Goal: Find specific page/section: Find specific page/section

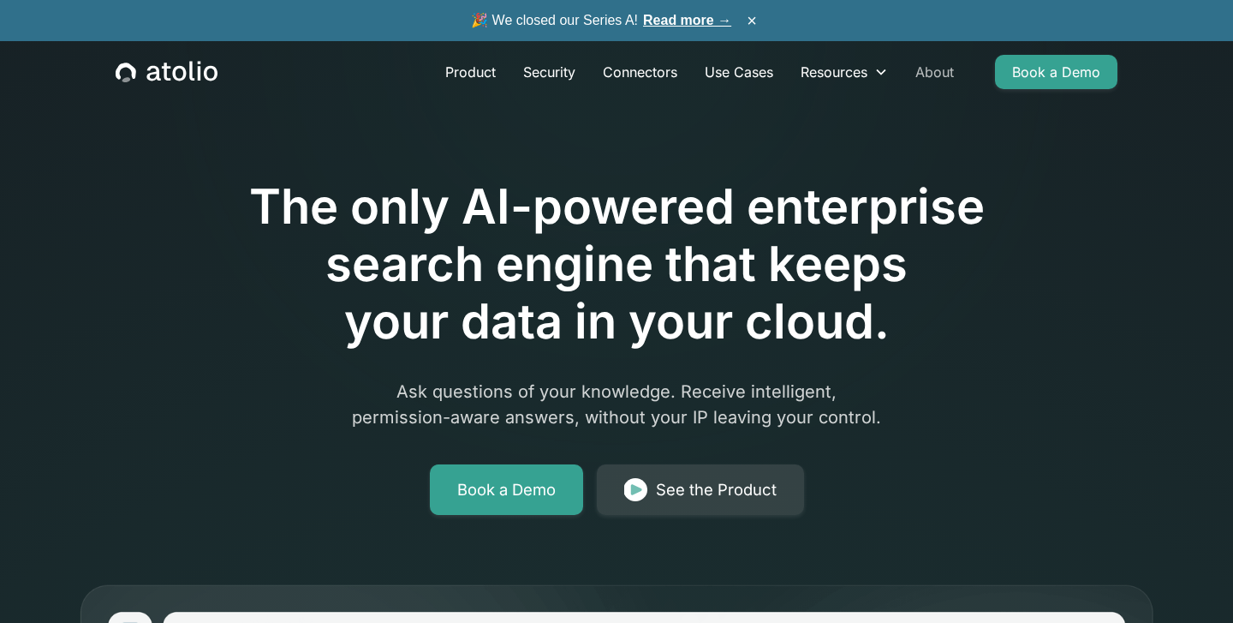
click at [934, 71] on link "About" at bounding box center [935, 72] width 66 height 34
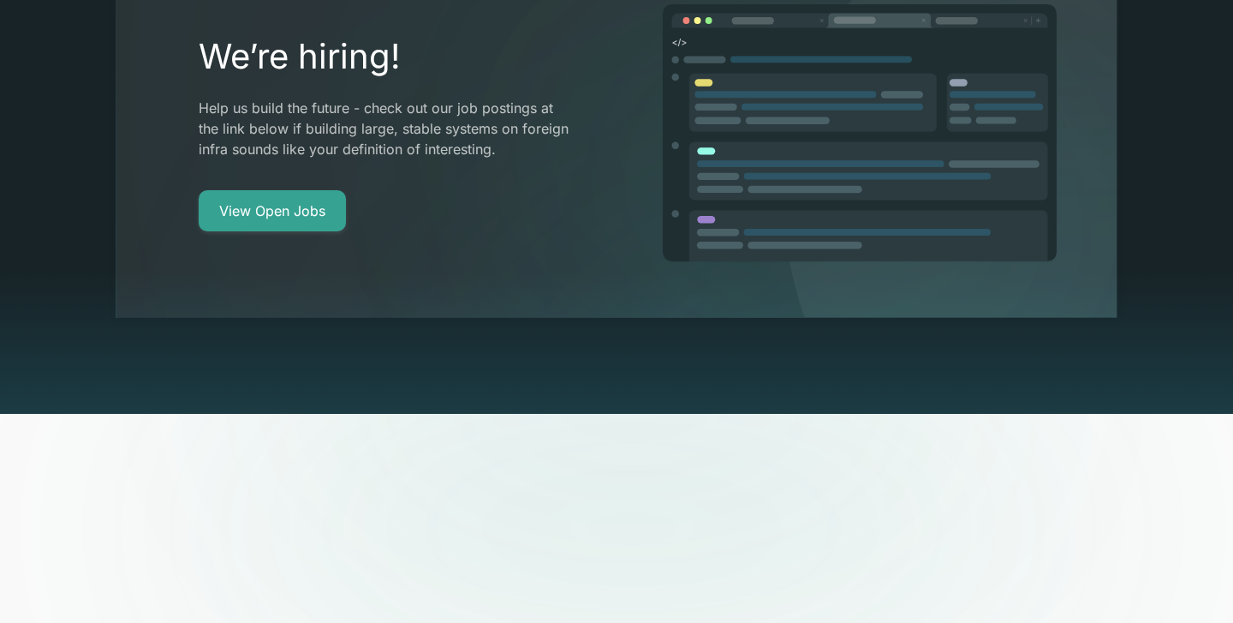
scroll to position [3310, 0]
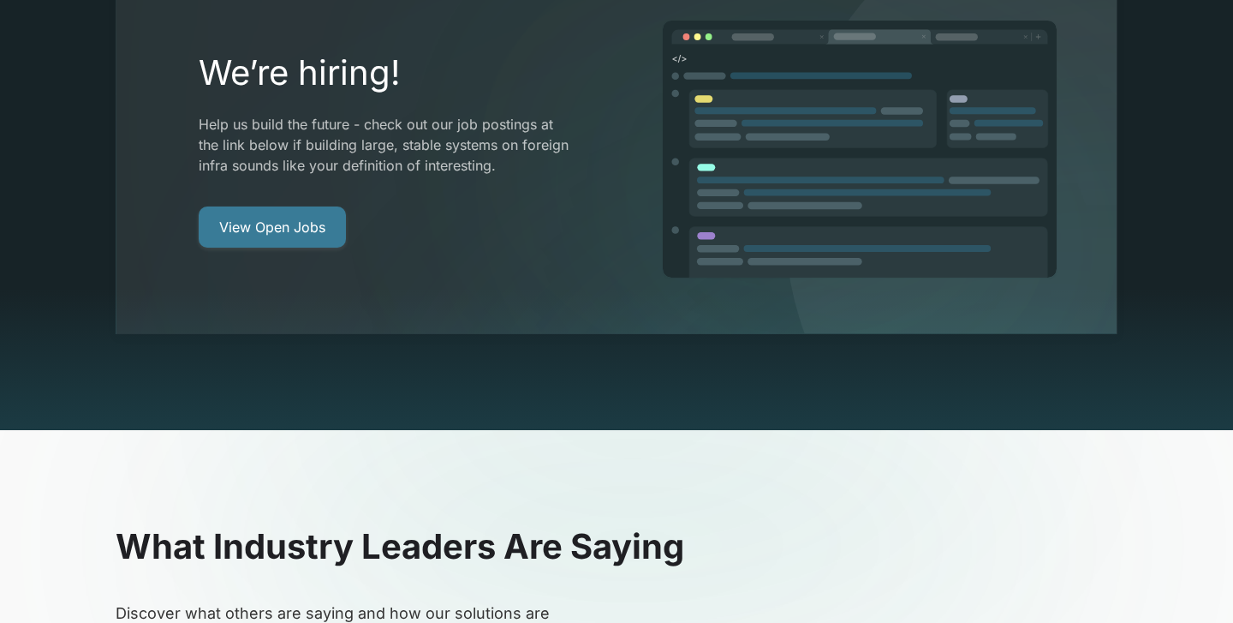
click at [284, 206] on link "View Open Jobs" at bounding box center [272, 226] width 147 height 41
